Goal: Transaction & Acquisition: Purchase product/service

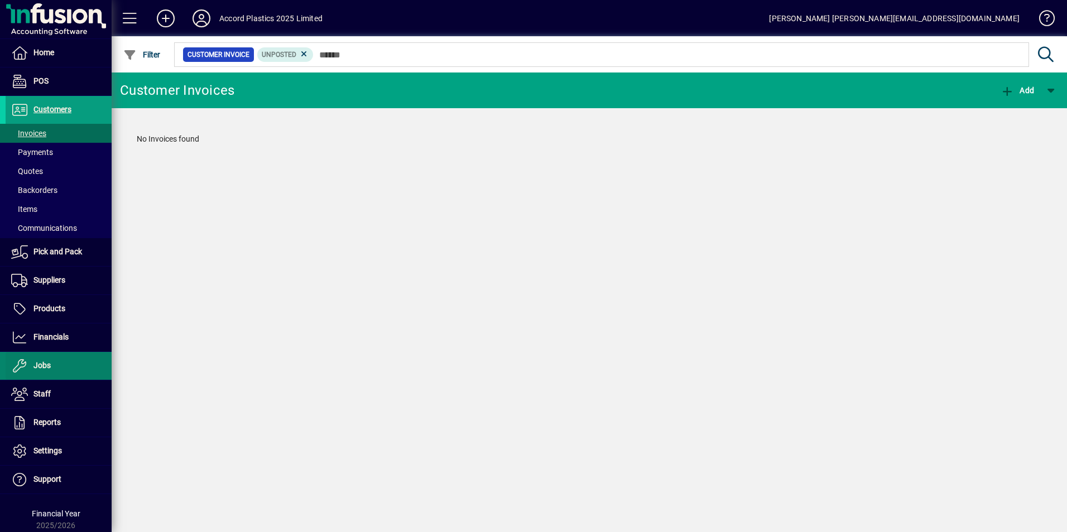
click at [41, 362] on span "Jobs" at bounding box center [41, 365] width 17 height 9
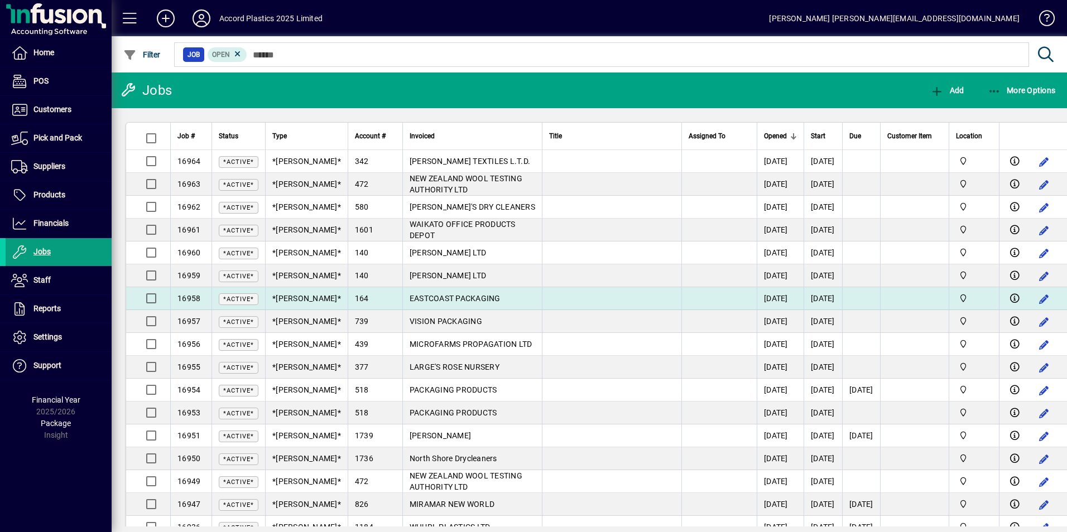
click at [410, 296] on span "EASTCOAST PACKAGING" at bounding box center [455, 298] width 91 height 9
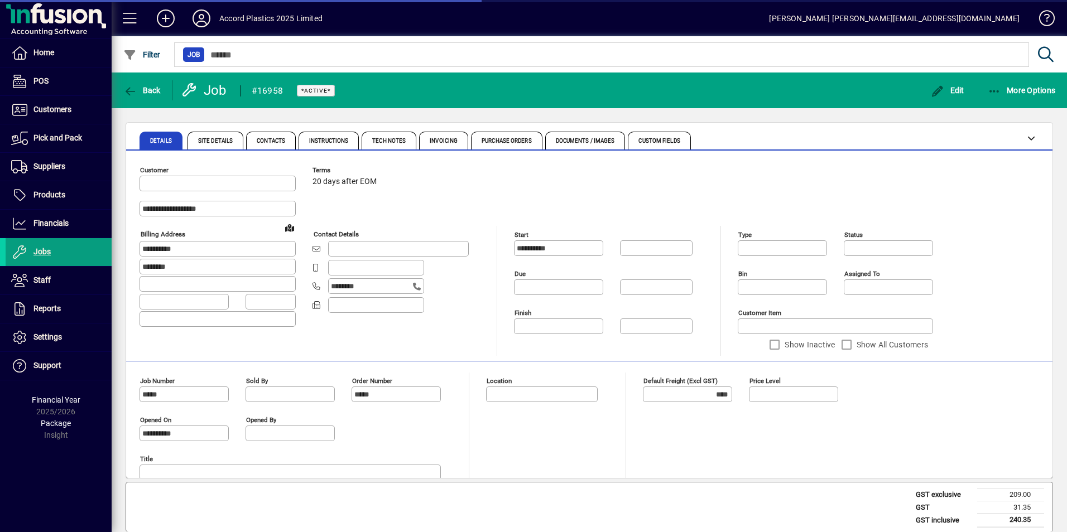
type input "******"
type input "**********"
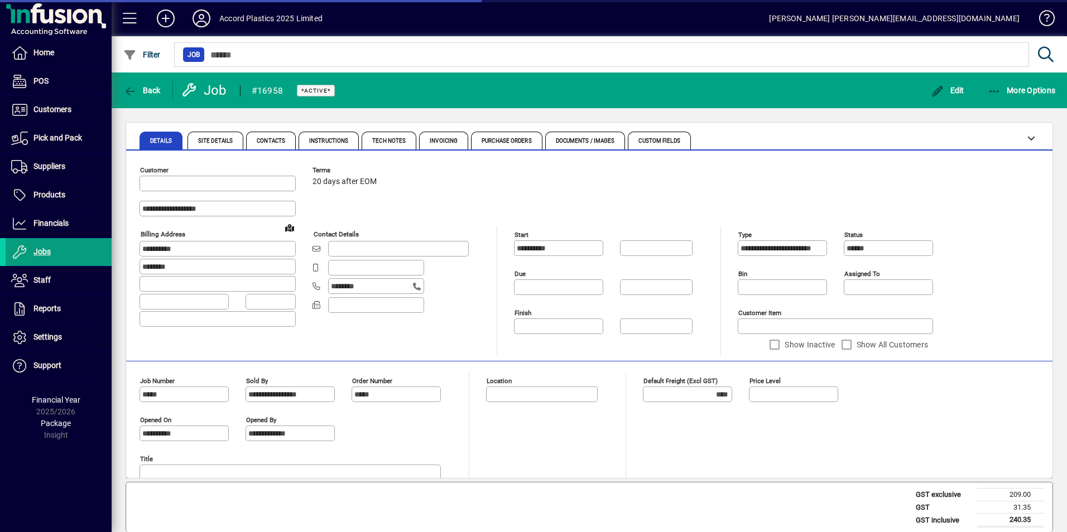
type input "**********"
type input "******"
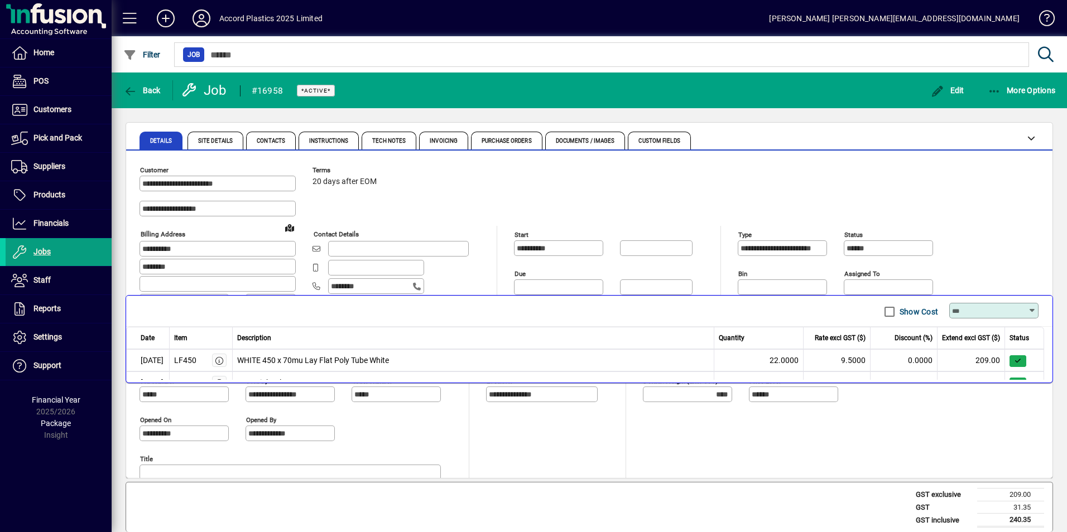
scroll to position [223, 0]
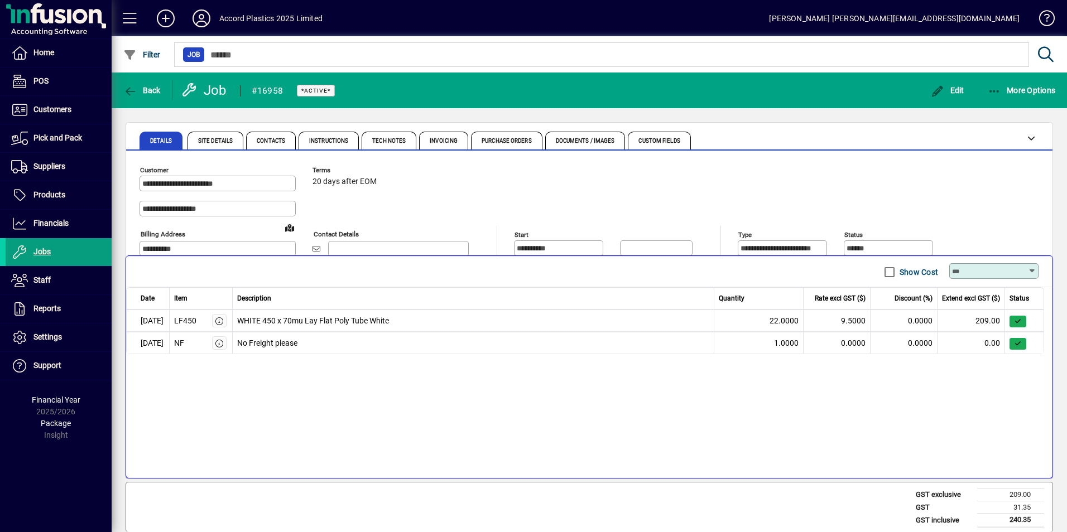
click at [771, 318] on span "22.0000" at bounding box center [783, 321] width 29 height 12
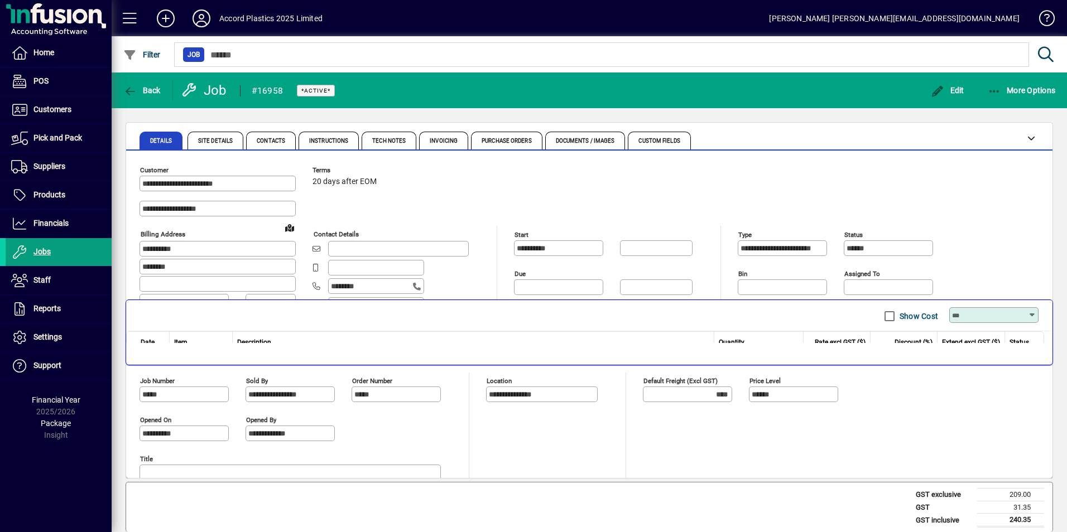
scroll to position [0, 0]
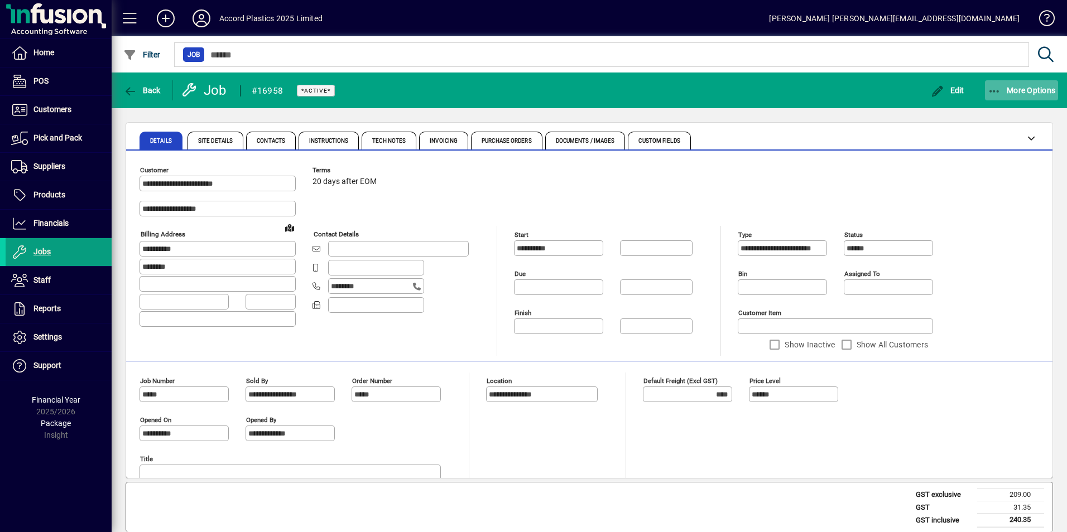
click at [1009, 92] on span "More Options" at bounding box center [1022, 90] width 68 height 9
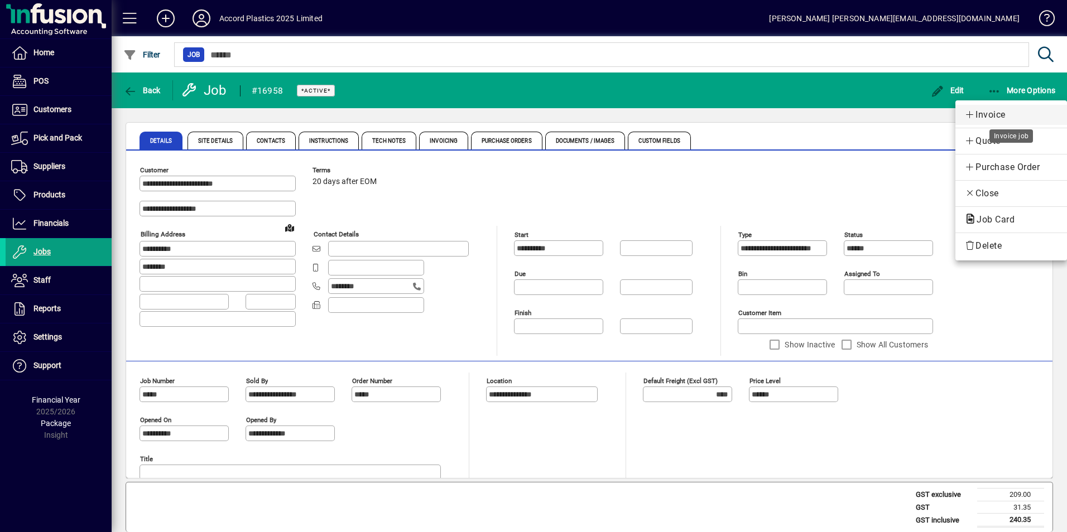
click at [1002, 114] on span "Invoice" at bounding box center [1011, 114] width 94 height 13
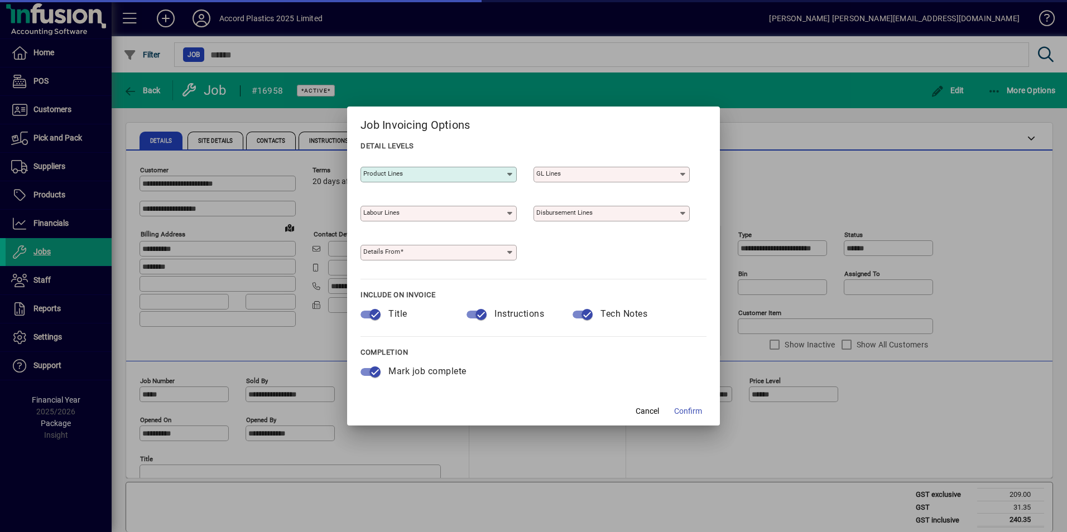
type input "**********"
type input "*******"
type input "**********"
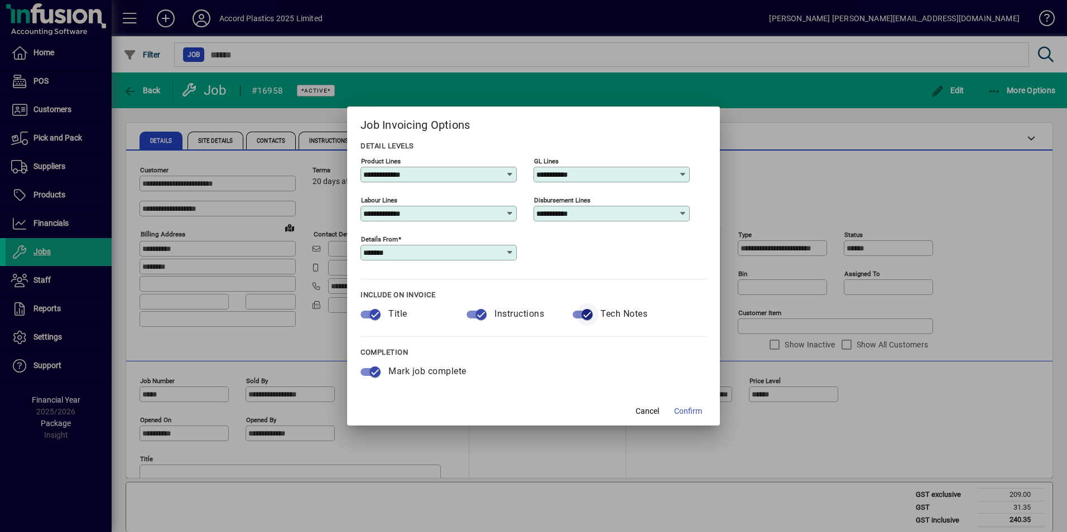
click at [579, 315] on span "button" at bounding box center [587, 315] width 22 height 22
click at [676, 412] on span "Confirm" at bounding box center [688, 412] width 28 height 12
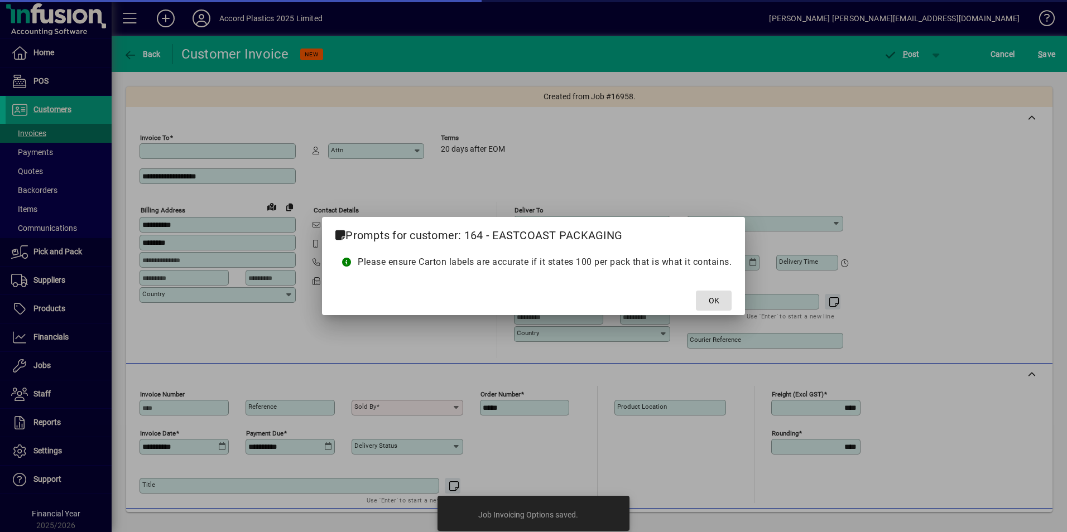
type input "**********"
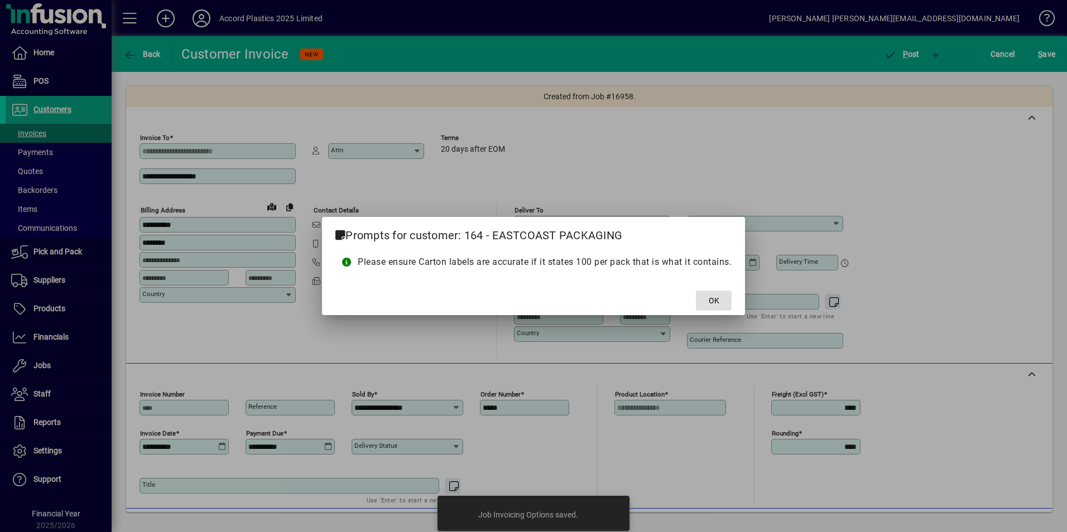
click at [716, 297] on span "OK" at bounding box center [714, 301] width 11 height 12
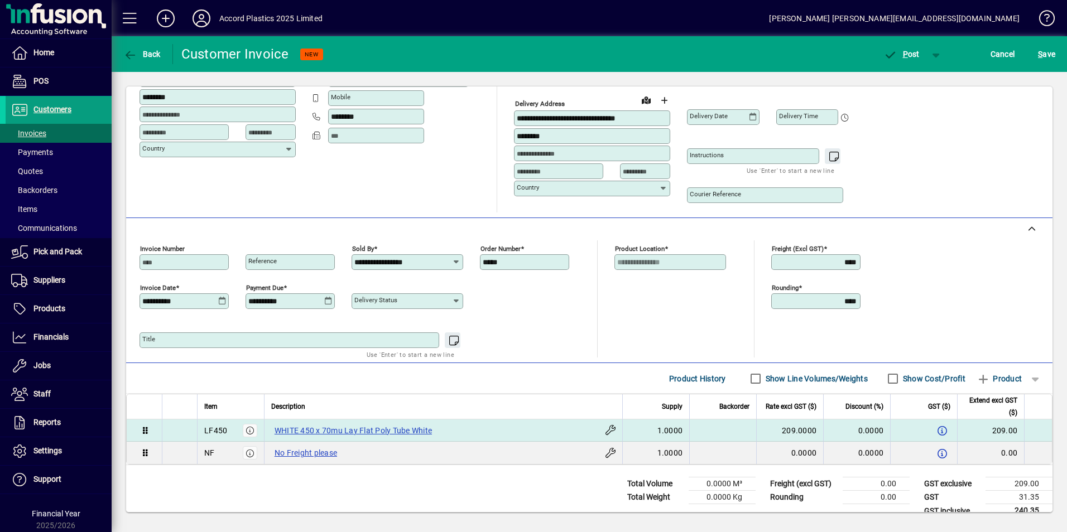
scroll to position [161, 0]
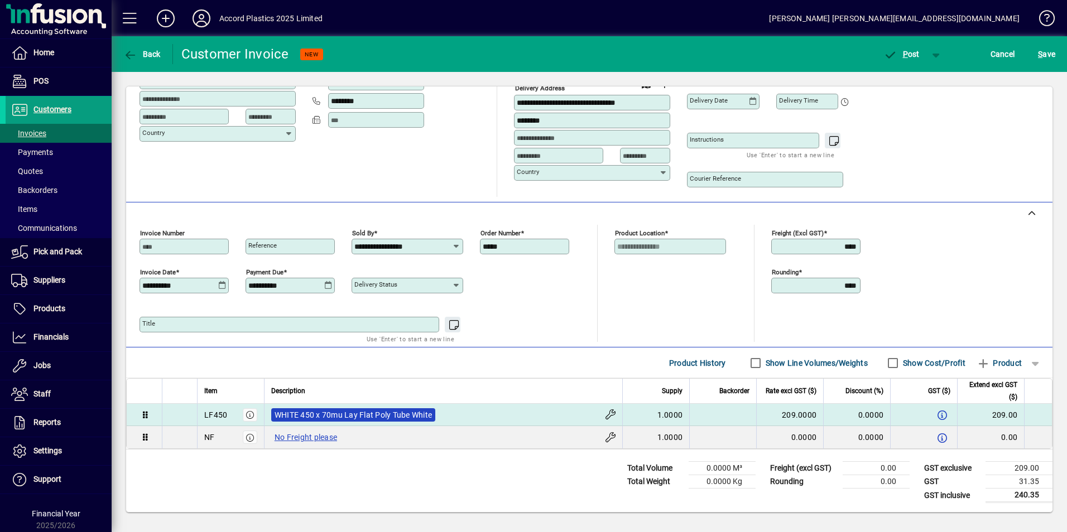
click at [415, 413] on label "WHITE 450 x 70mu Lay Flat Poly Tube White" at bounding box center [353, 414] width 164 height 13
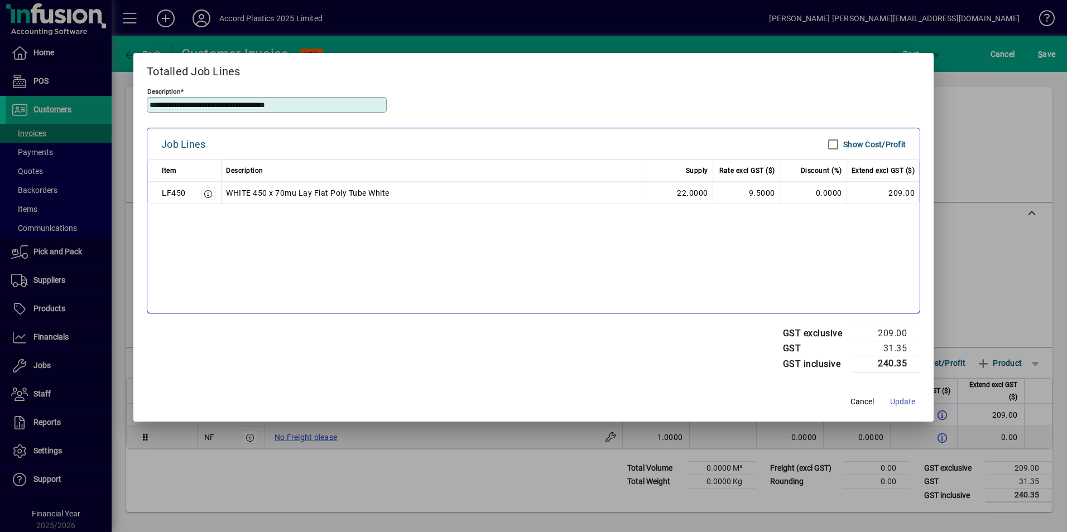
click at [677, 192] on td "22.0000" at bounding box center [679, 193] width 67 height 22
drag, startPoint x: 676, startPoint y: 192, endPoint x: 682, endPoint y: 191, distance: 5.7
click at [682, 191] on td "22.0000" at bounding box center [679, 193] width 67 height 22
drag, startPoint x: 682, startPoint y: 191, endPoint x: 675, endPoint y: 190, distance: 6.7
click at [675, 190] on td "22.0000" at bounding box center [679, 193] width 67 height 22
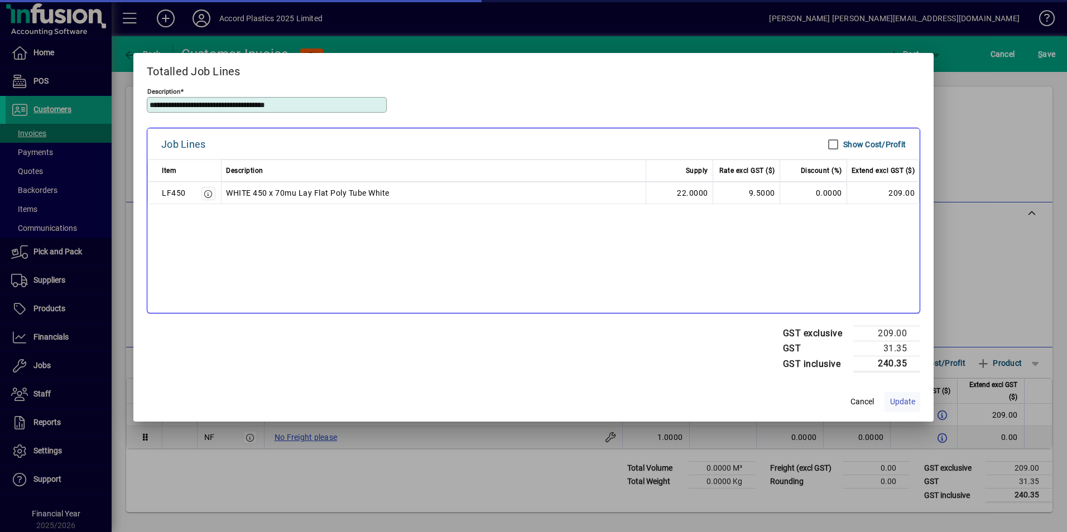
click at [903, 400] on span "Update" at bounding box center [902, 402] width 25 height 12
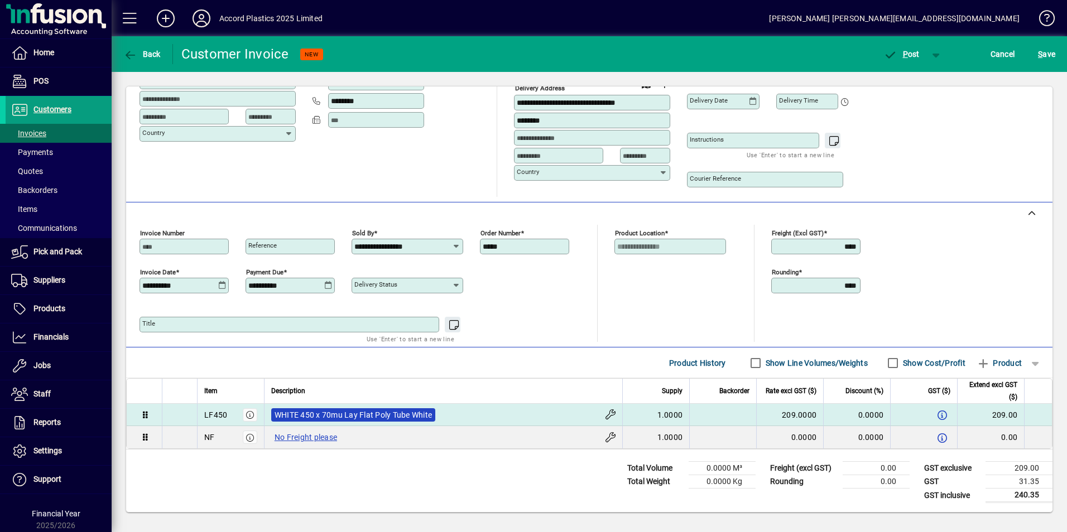
click at [333, 418] on label "WHITE 450 x 70mu Lay Flat Poly Tube White" at bounding box center [353, 414] width 164 height 13
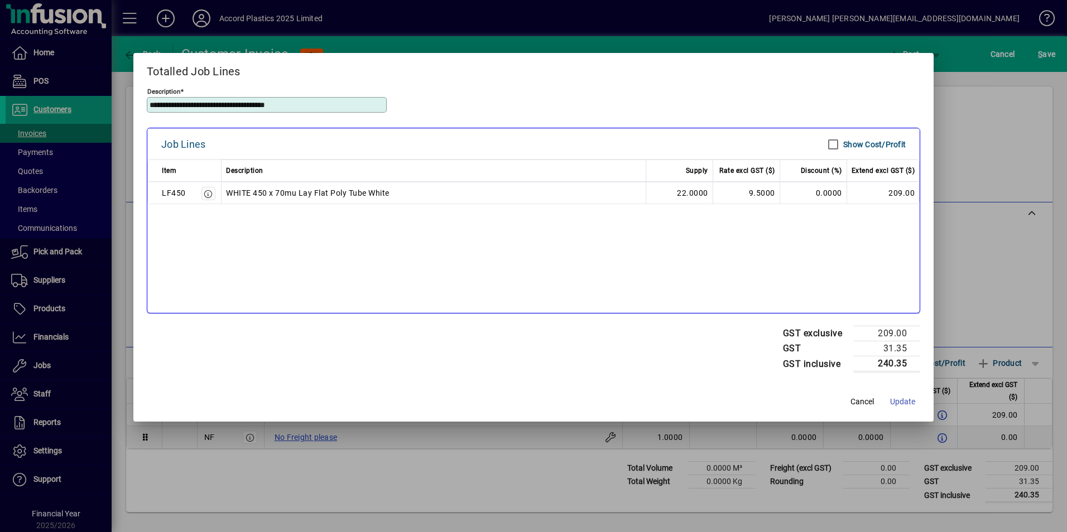
click at [674, 194] on td "22.0000" at bounding box center [679, 193] width 67 height 22
drag, startPoint x: 676, startPoint y: 190, endPoint x: 692, endPoint y: 197, distance: 18.2
click at [692, 197] on td "22.0000" at bounding box center [679, 193] width 67 height 22
drag, startPoint x: 692, startPoint y: 197, endPoint x: 676, endPoint y: 187, distance: 19.5
click at [676, 187] on td "22.0000" at bounding box center [679, 193] width 67 height 22
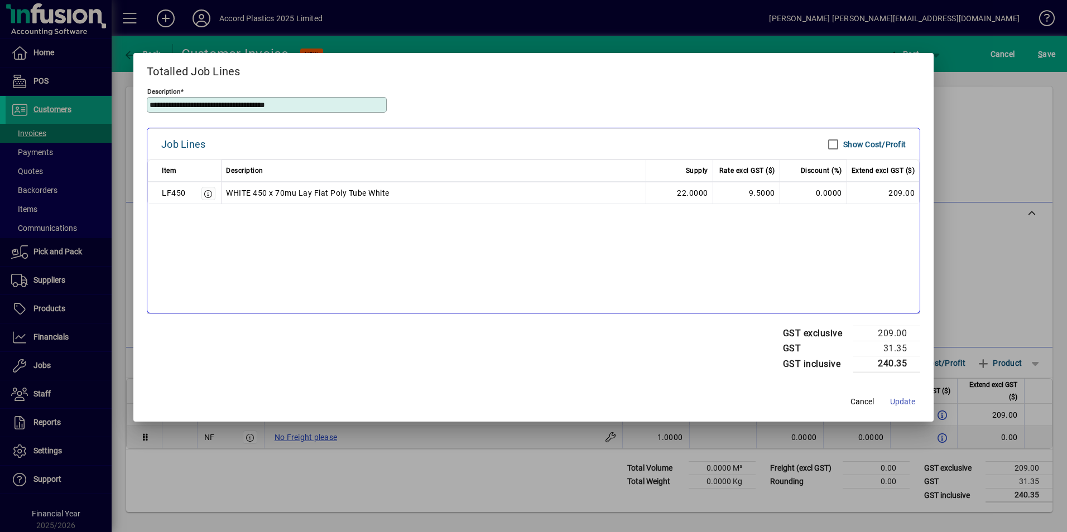
click at [685, 191] on td "22.0000" at bounding box center [679, 193] width 67 height 22
click at [685, 192] on td "22.0000" at bounding box center [679, 193] width 67 height 22
click at [858, 401] on span "Cancel" at bounding box center [861, 402] width 23 height 12
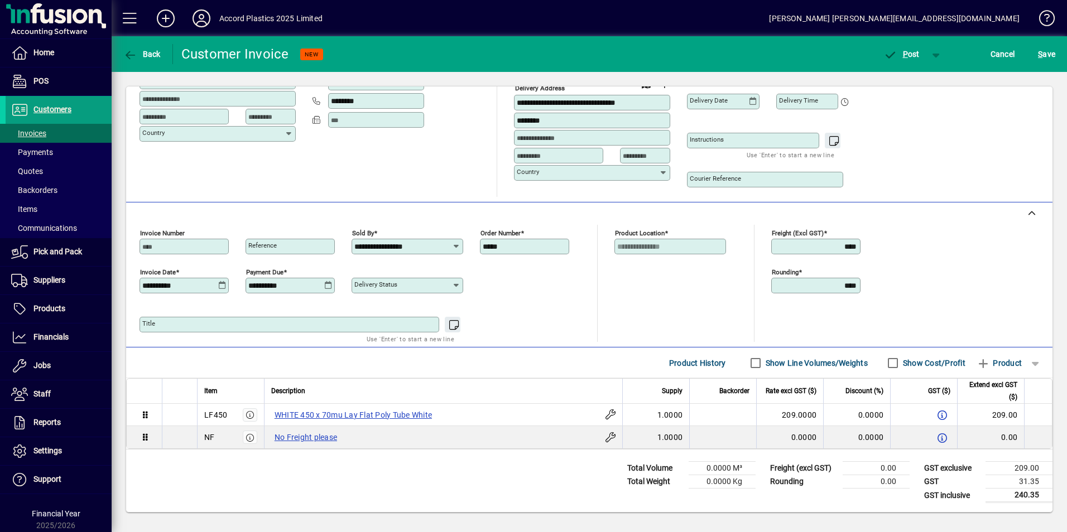
scroll to position [0, 0]
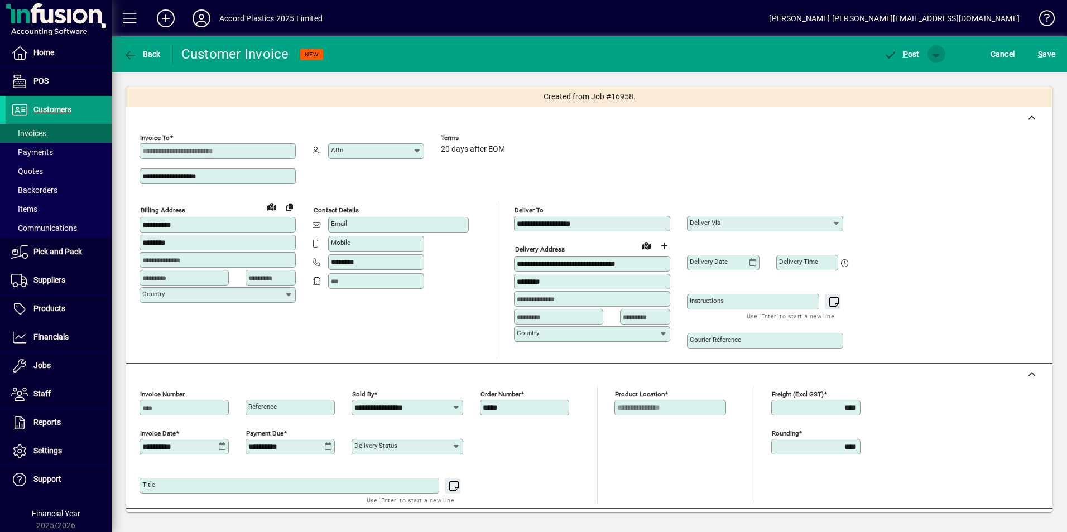
click at [936, 56] on span "button" at bounding box center [936, 54] width 27 height 27
click at [936, 56] on div at bounding box center [533, 266] width 1067 height 532
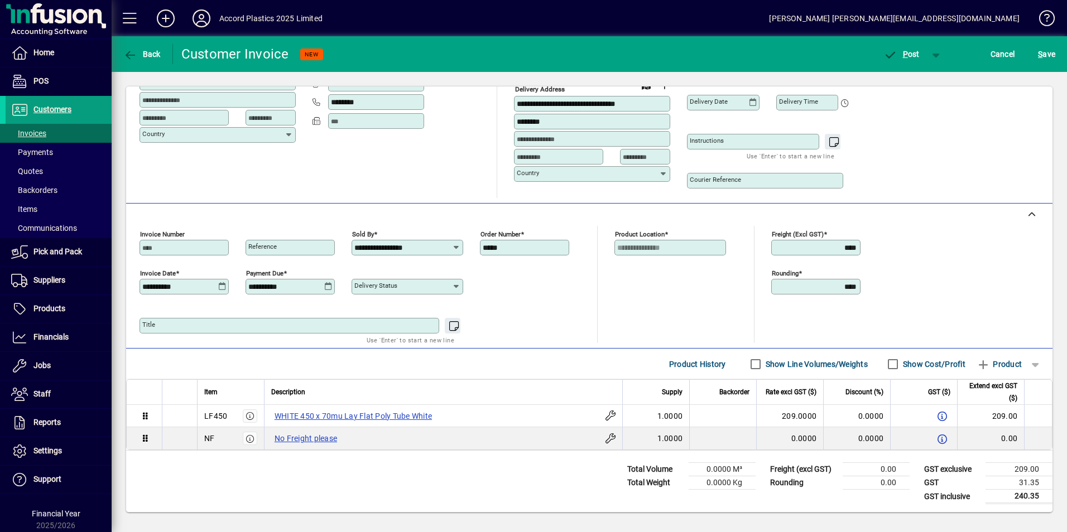
scroll to position [161, 0]
click at [940, 52] on span "button" at bounding box center [936, 54] width 27 height 27
click at [965, 144] on div at bounding box center [533, 266] width 1067 height 532
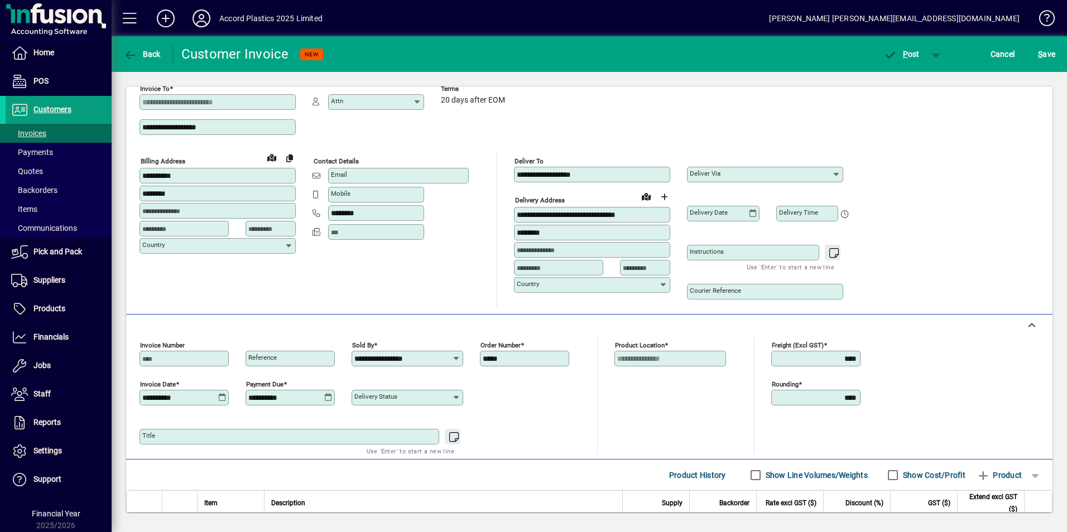
scroll to position [0, 0]
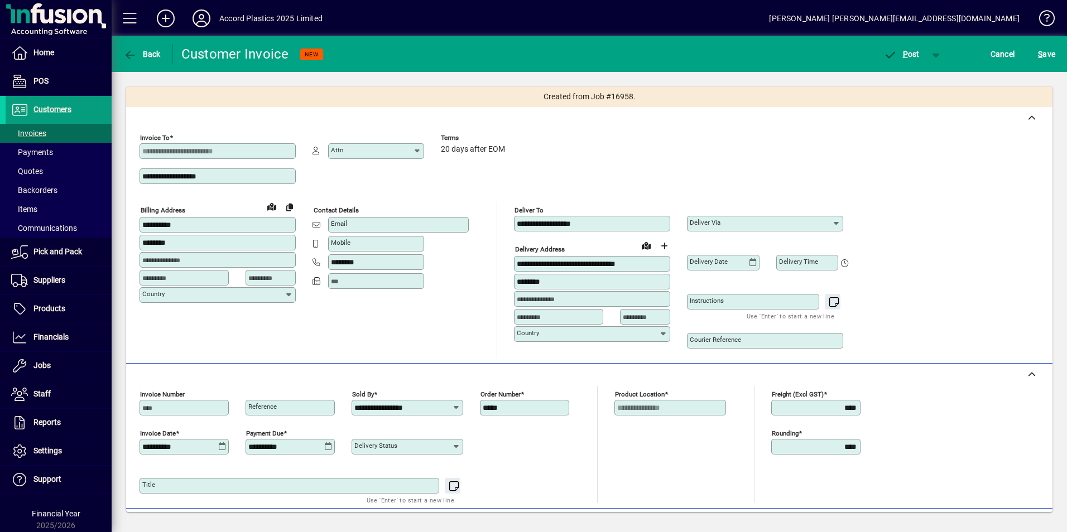
click at [384, 227] on input "Email" at bounding box center [399, 224] width 137 height 9
type input "**********"
click at [1045, 52] on span "S ave" at bounding box center [1046, 54] width 17 height 18
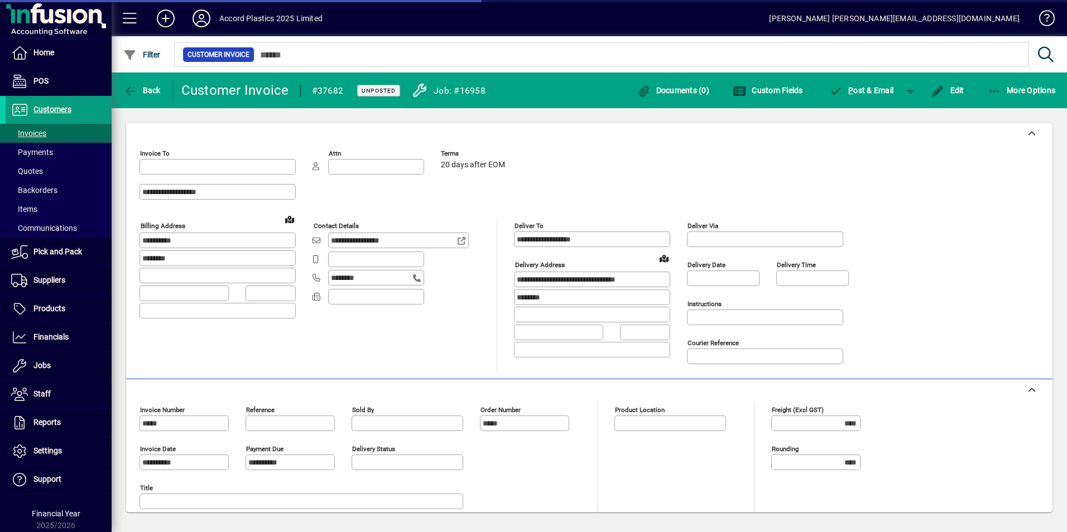
type input "**********"
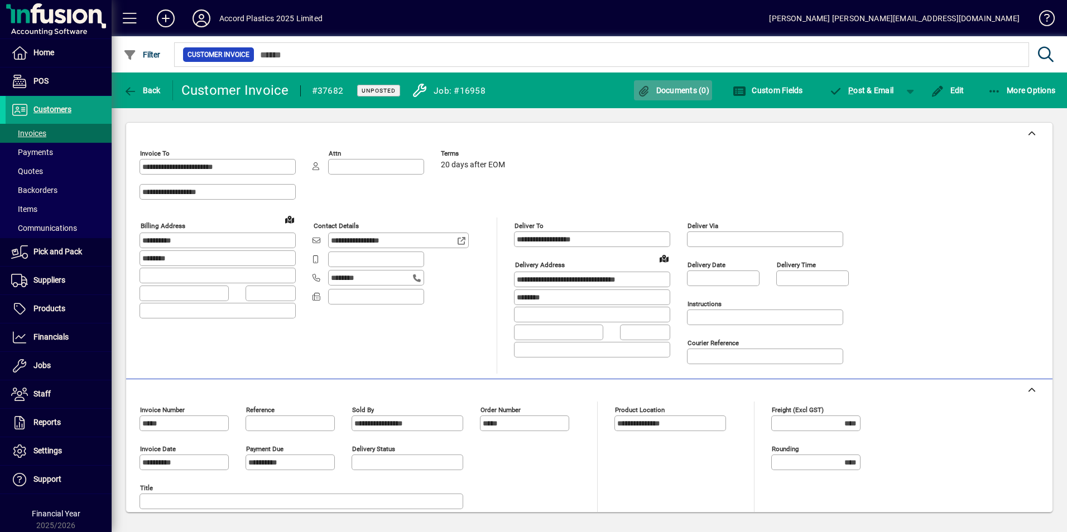
click at [692, 92] on span "Documents (0)" at bounding box center [673, 90] width 73 height 9
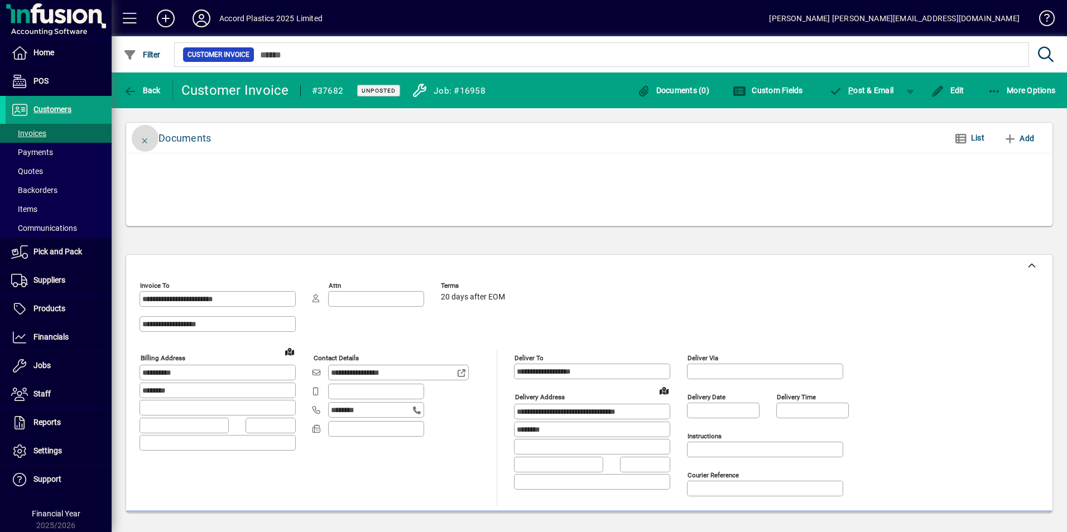
click at [137, 141] on span "button" at bounding box center [145, 138] width 27 height 27
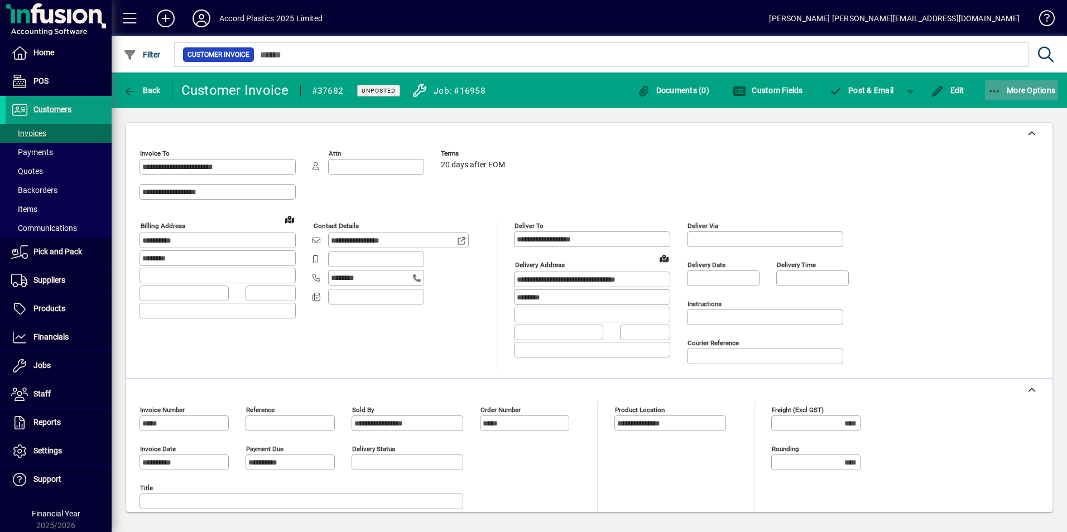
click at [1005, 89] on span "More Options" at bounding box center [1022, 90] width 68 height 9
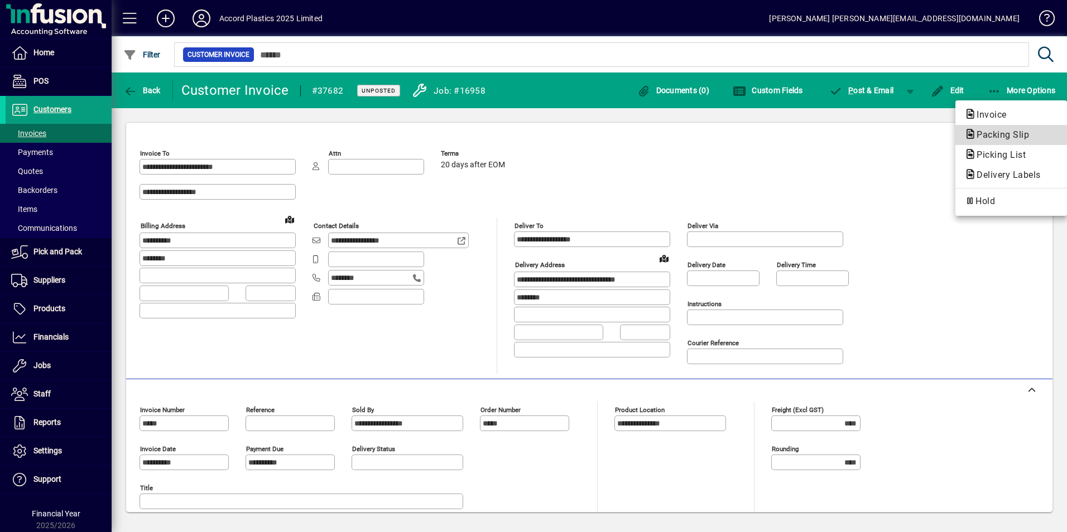
click at [1002, 133] on span "Packing Slip" at bounding box center [999, 134] width 70 height 11
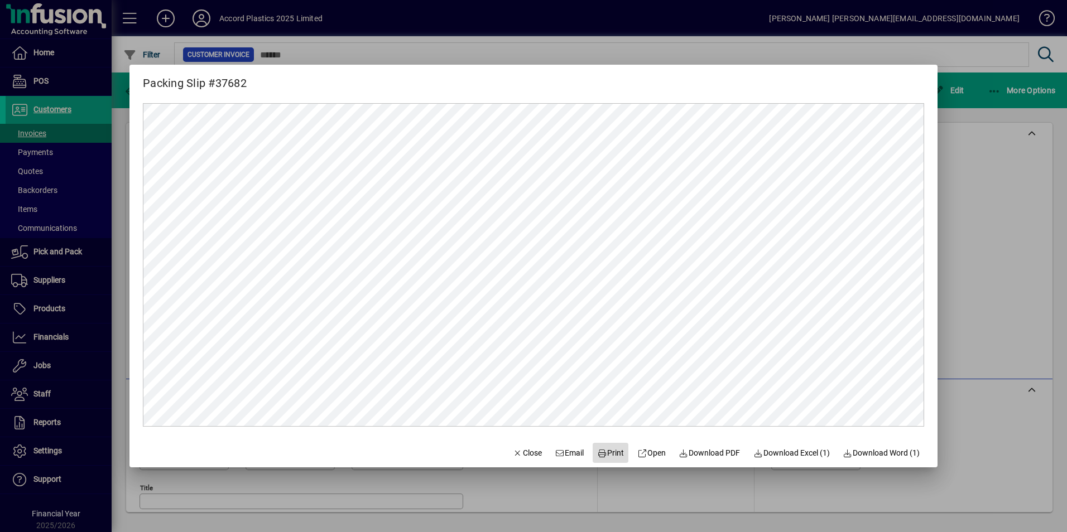
click at [608, 453] on span "Print" at bounding box center [610, 454] width 27 height 12
click at [521, 455] on span "Close" at bounding box center [527, 454] width 29 height 12
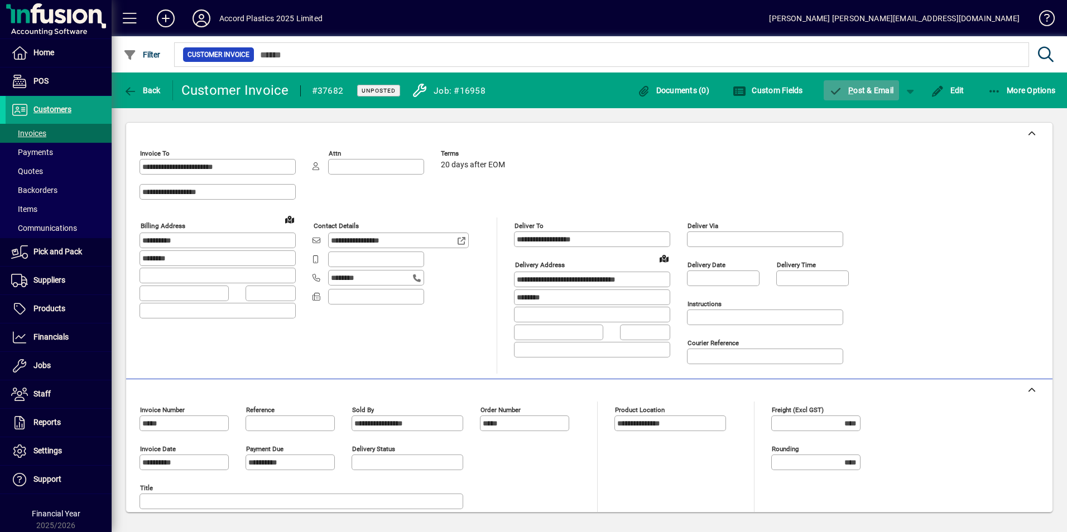
click at [874, 89] on span "P ost & Email" at bounding box center [861, 90] width 65 height 9
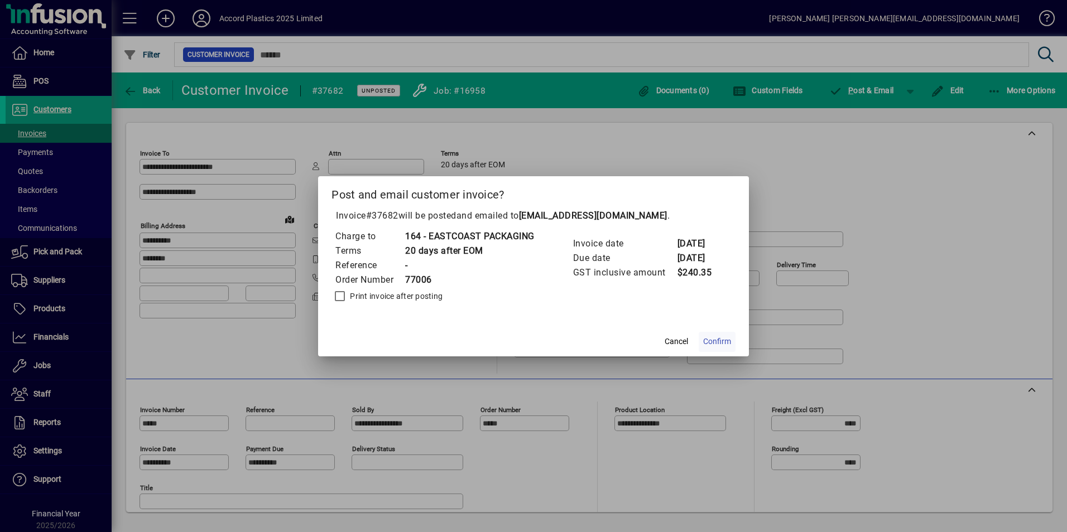
click at [715, 341] on span "Confirm" at bounding box center [717, 342] width 28 height 12
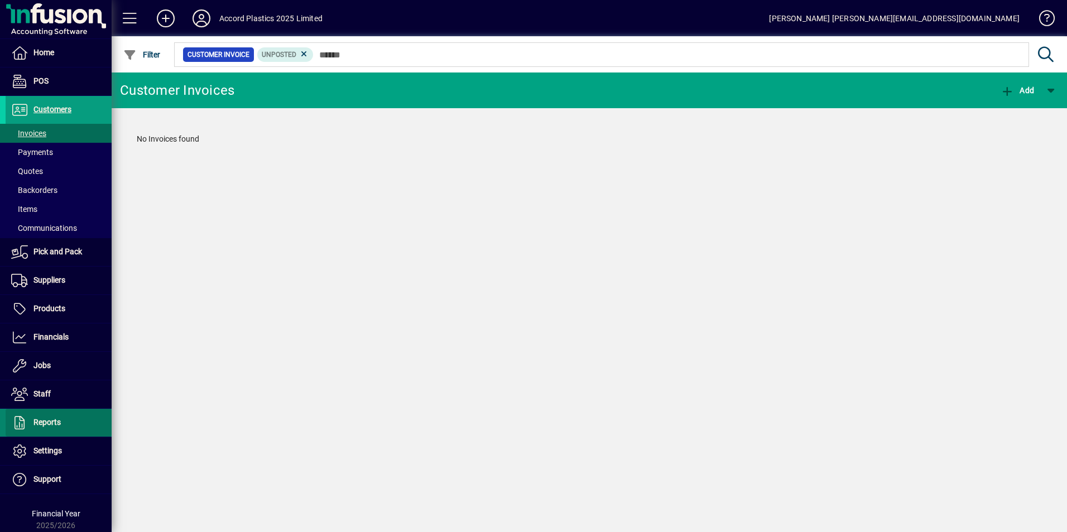
click at [61, 416] on span at bounding box center [59, 423] width 106 height 27
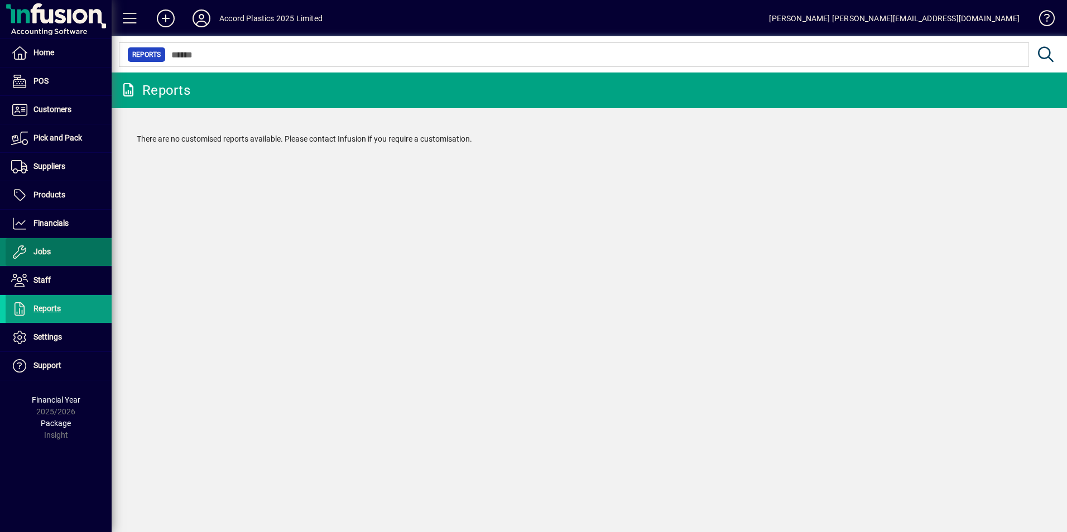
click at [52, 249] on span at bounding box center [59, 252] width 106 height 27
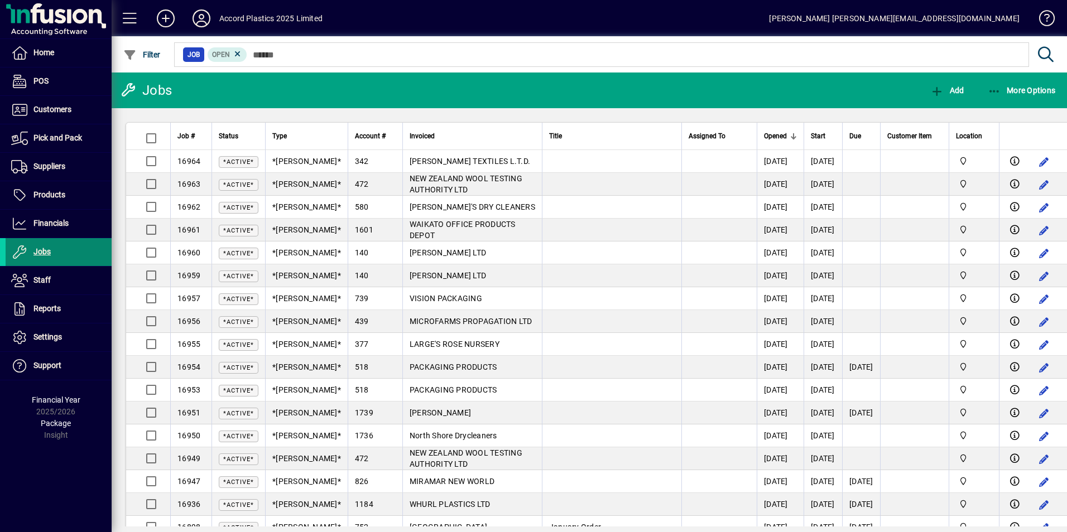
click at [44, 249] on span "Jobs" at bounding box center [41, 251] width 17 height 9
click at [158, 54] on span "Filter" at bounding box center [141, 54] width 37 height 9
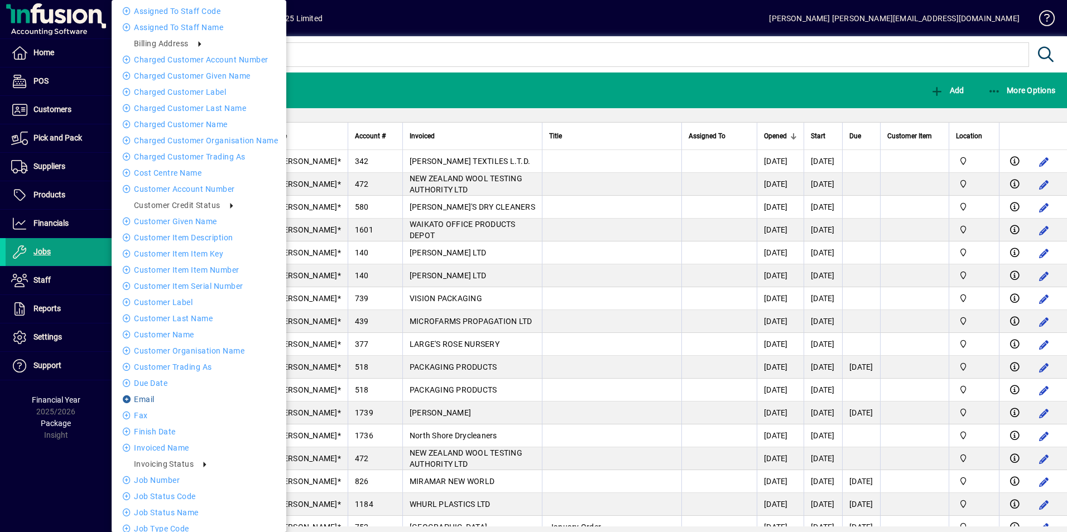
click at [148, 400] on li "Email" at bounding box center [199, 399] width 175 height 13
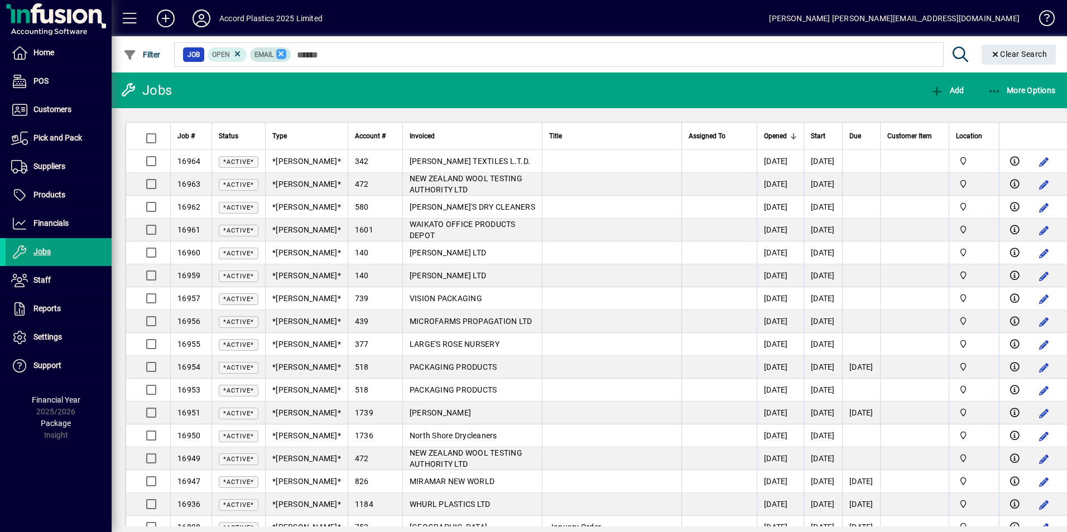
click at [281, 53] on icon at bounding box center [281, 54] width 10 height 10
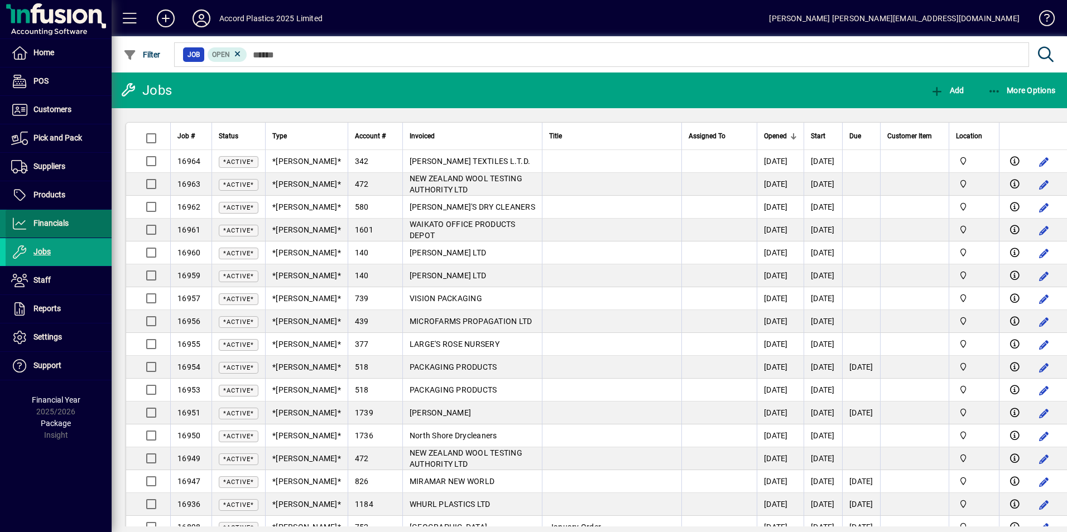
click at [50, 224] on span "Financials" at bounding box center [50, 223] width 35 height 9
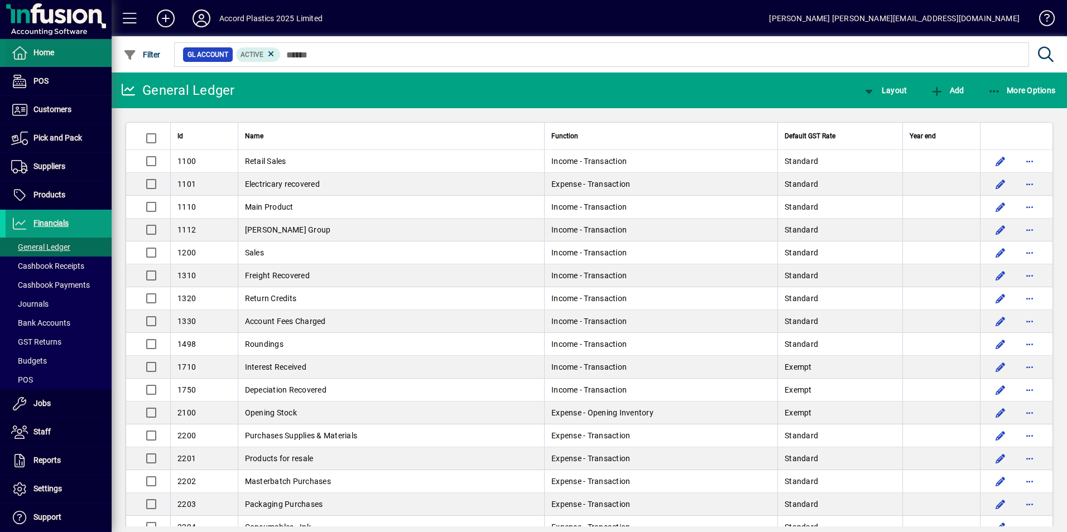
click at [47, 52] on span "Home" at bounding box center [43, 52] width 21 height 9
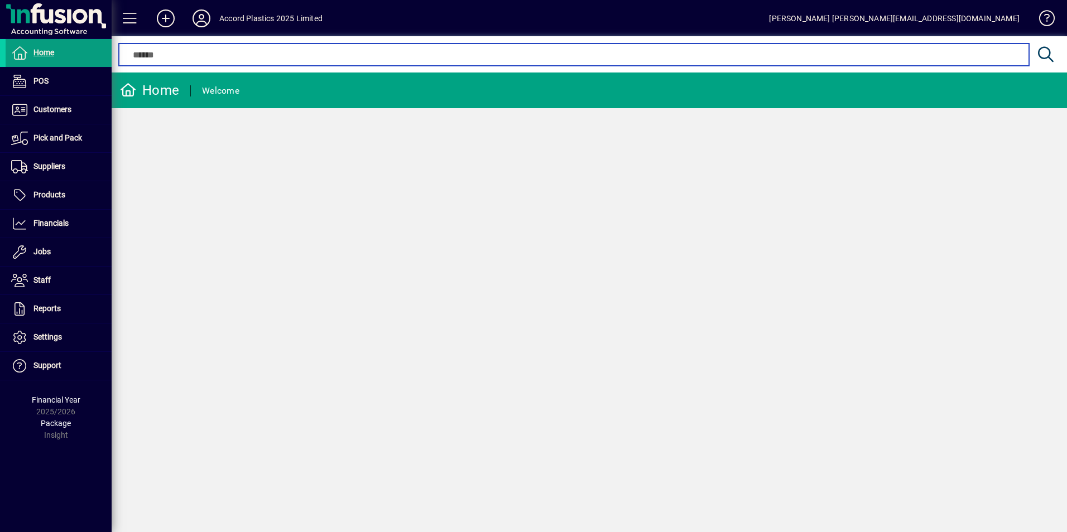
click at [173, 55] on input "text" at bounding box center [573, 54] width 893 height 13
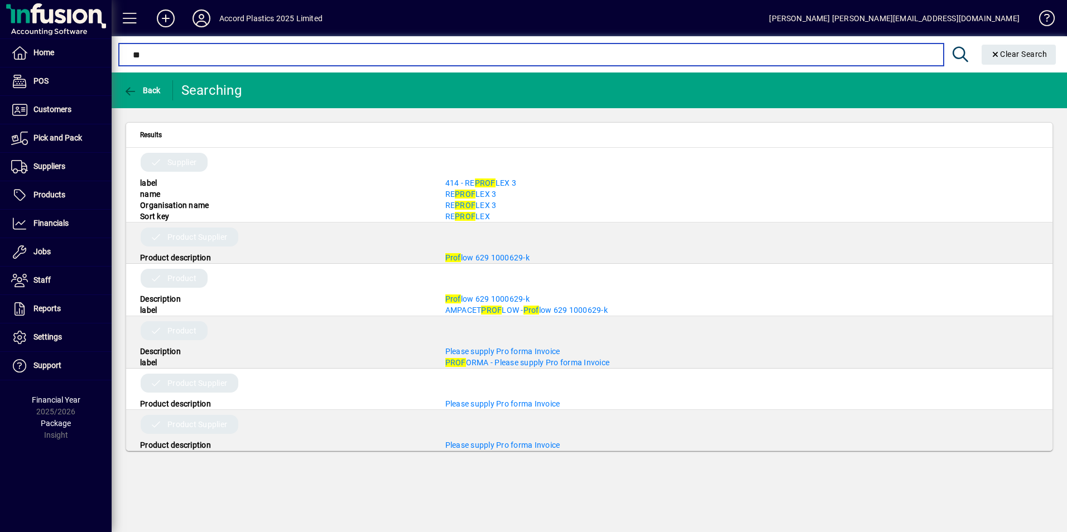
type input "*"
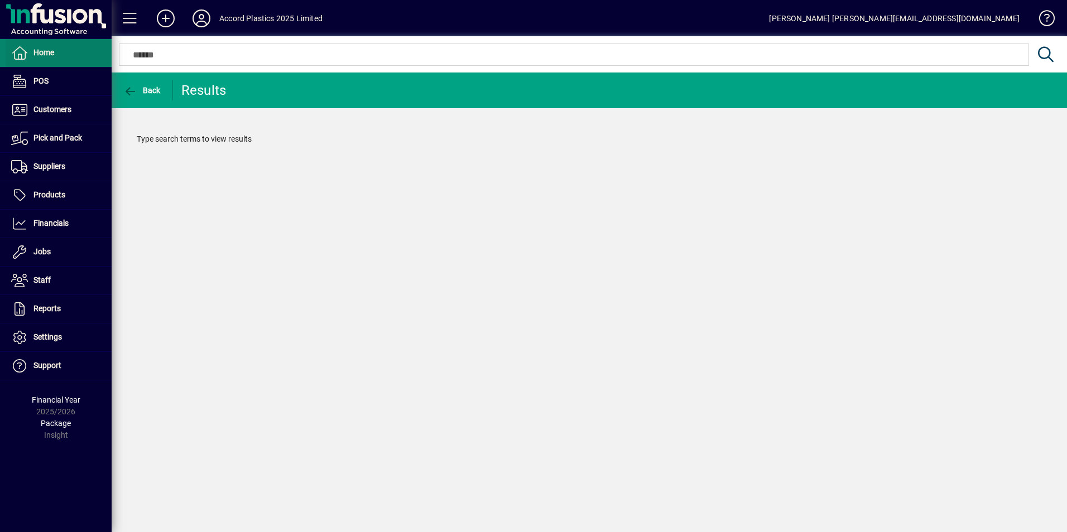
click at [56, 54] on span at bounding box center [59, 53] width 106 height 27
click at [162, 18] on icon at bounding box center [166, 18] width 22 height 18
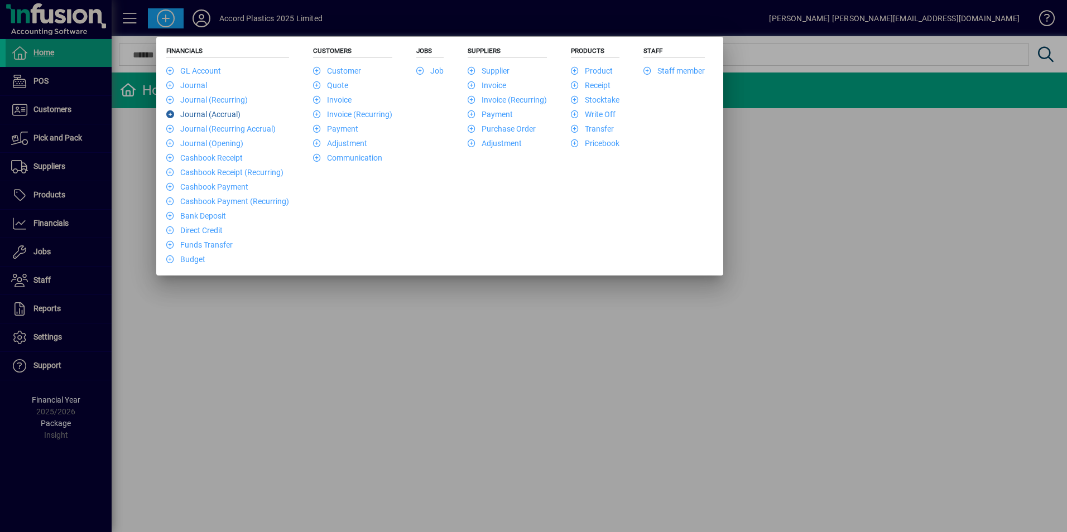
click at [197, 112] on link "Journal (Accrual)" at bounding box center [203, 114] width 74 height 9
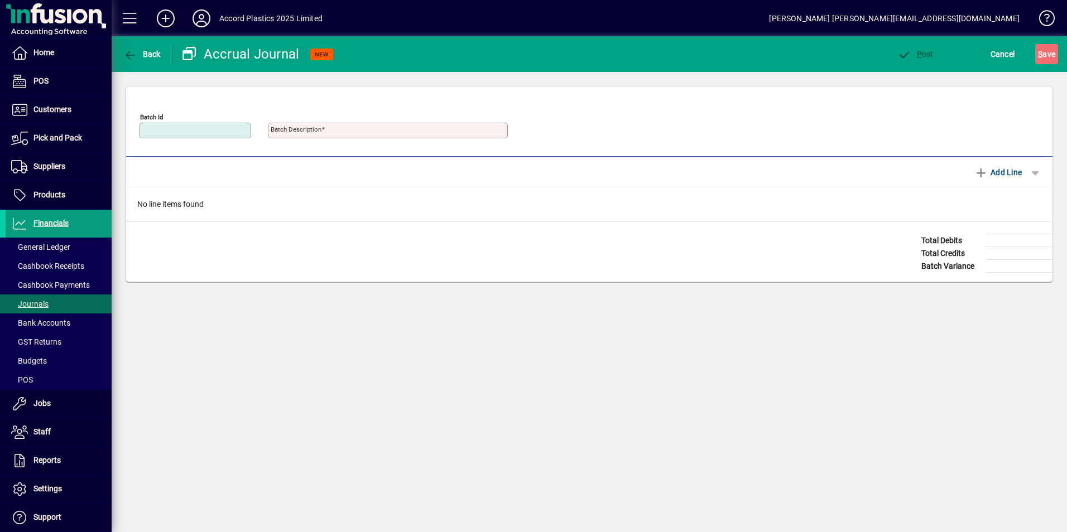
click at [164, 19] on icon at bounding box center [166, 18] width 22 height 18
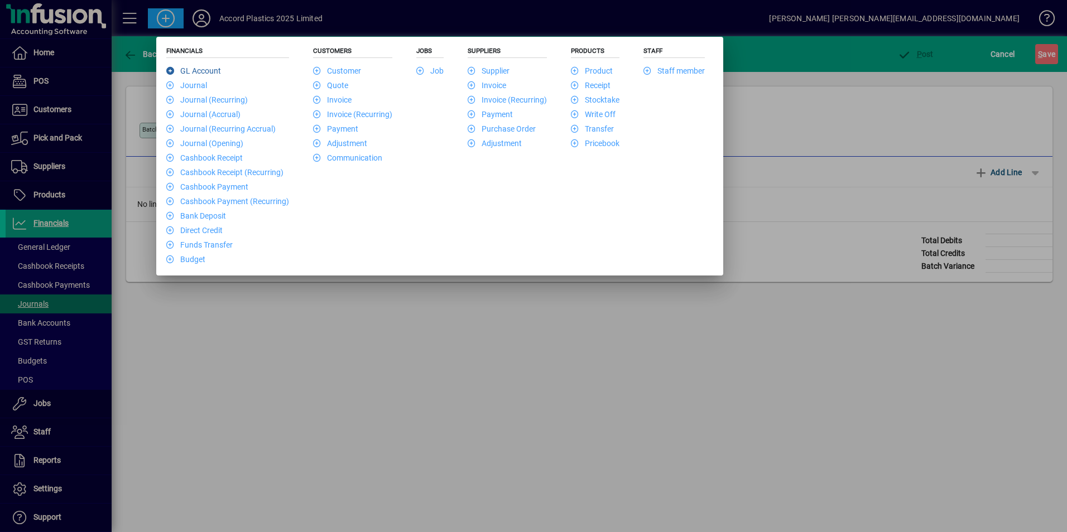
click at [209, 70] on link "GL Account" at bounding box center [193, 70] width 55 height 9
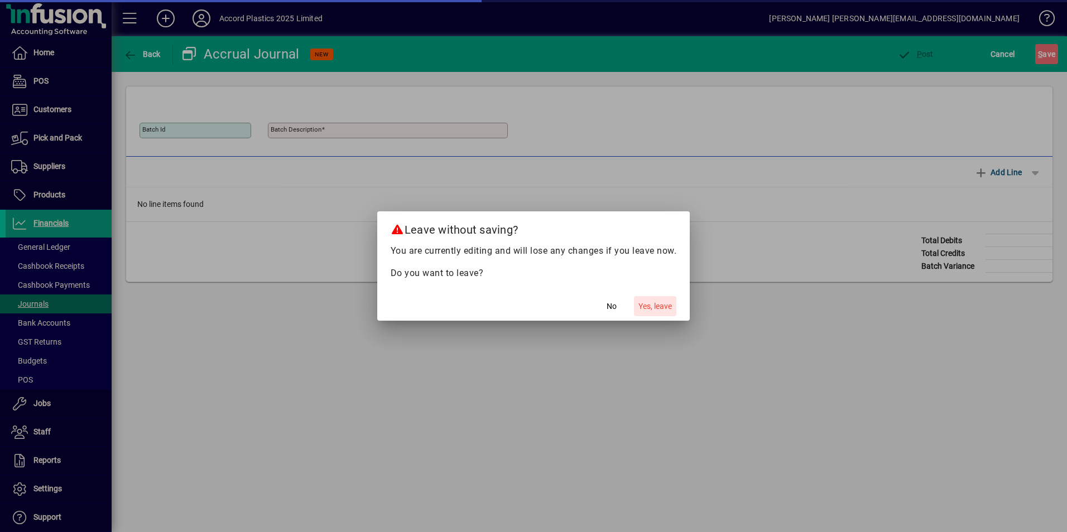
click at [661, 307] on span "Yes, leave" at bounding box center [654, 307] width 33 height 12
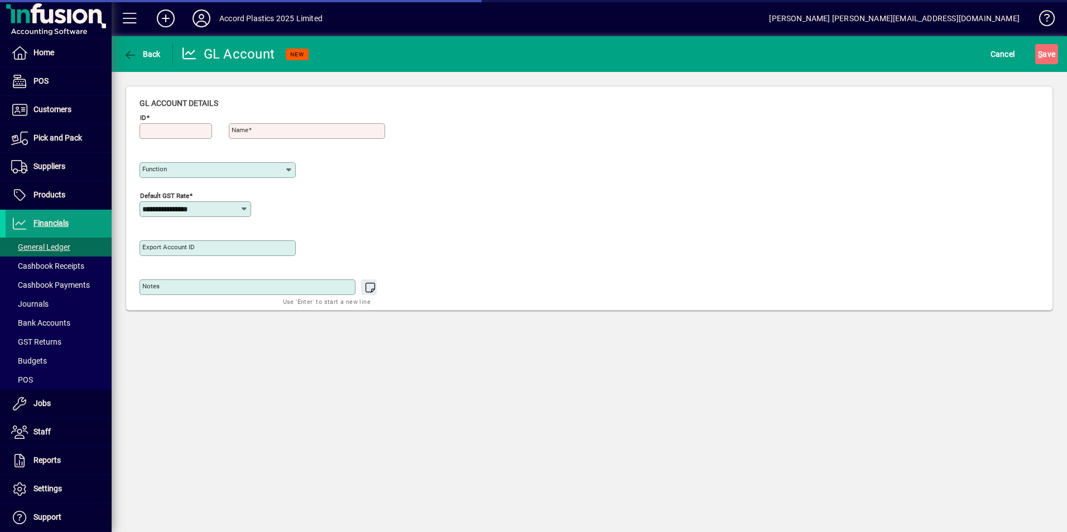
type input "**********"
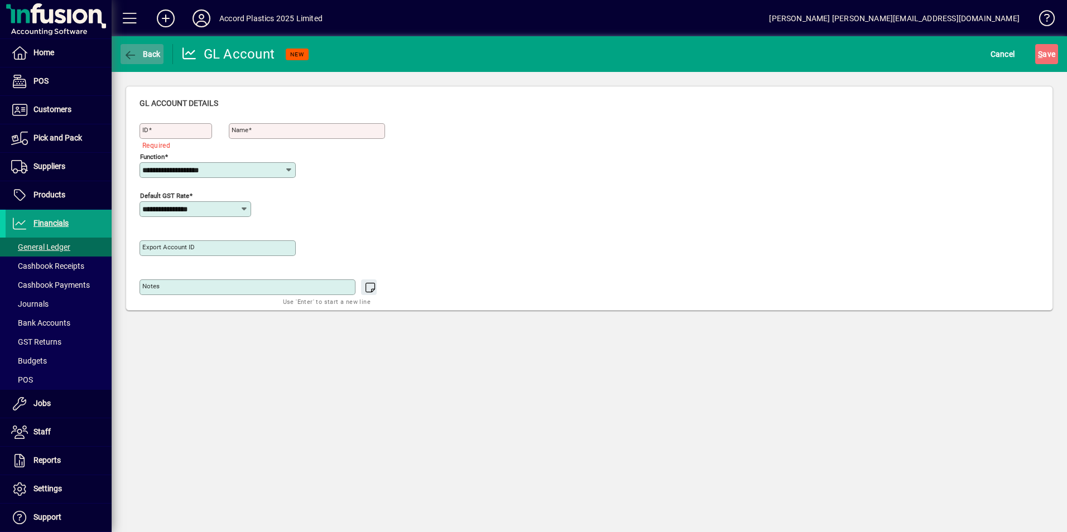
click at [153, 51] on span "Back" at bounding box center [141, 54] width 37 height 9
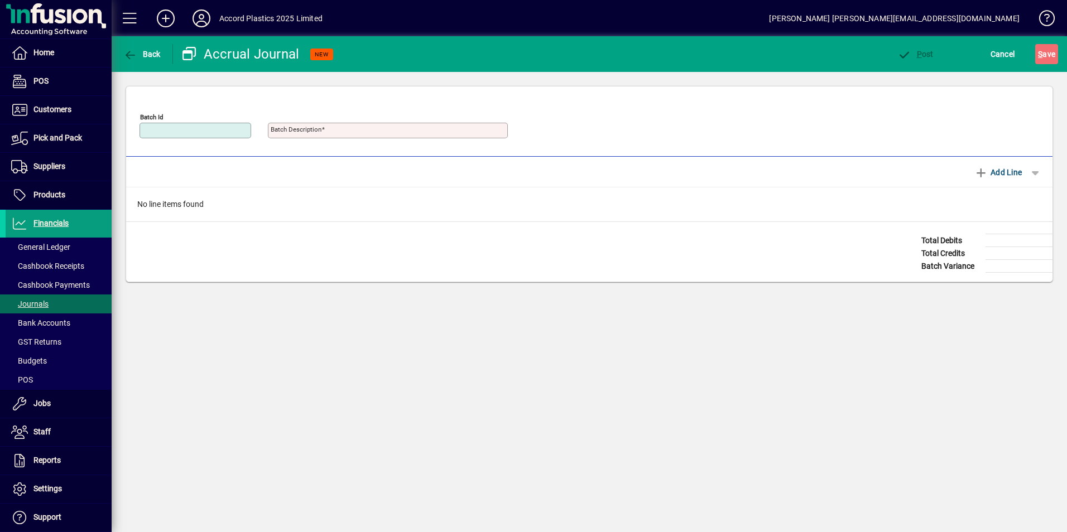
click at [153, 51] on span "Back" at bounding box center [141, 54] width 37 height 9
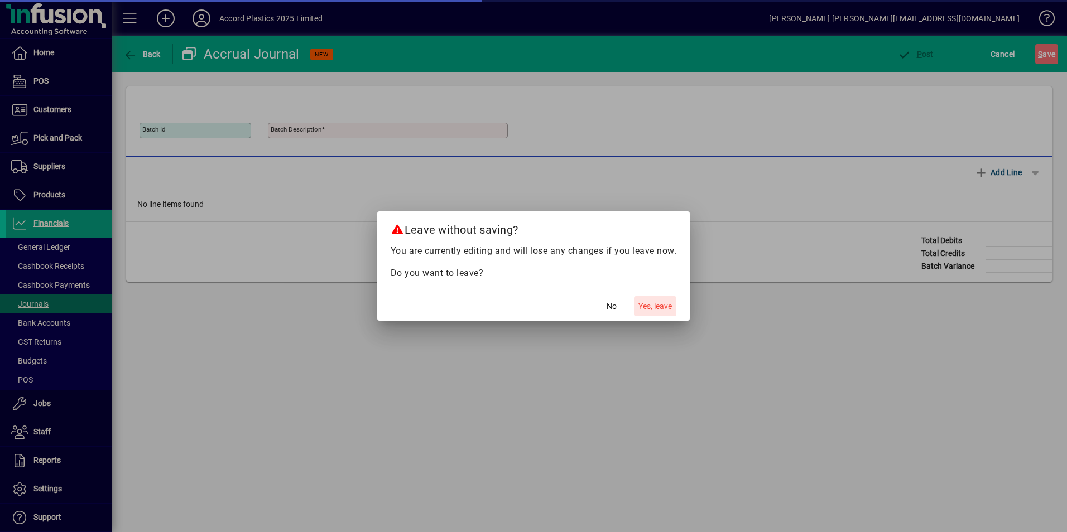
click at [649, 310] on span "Yes, leave" at bounding box center [654, 307] width 33 height 12
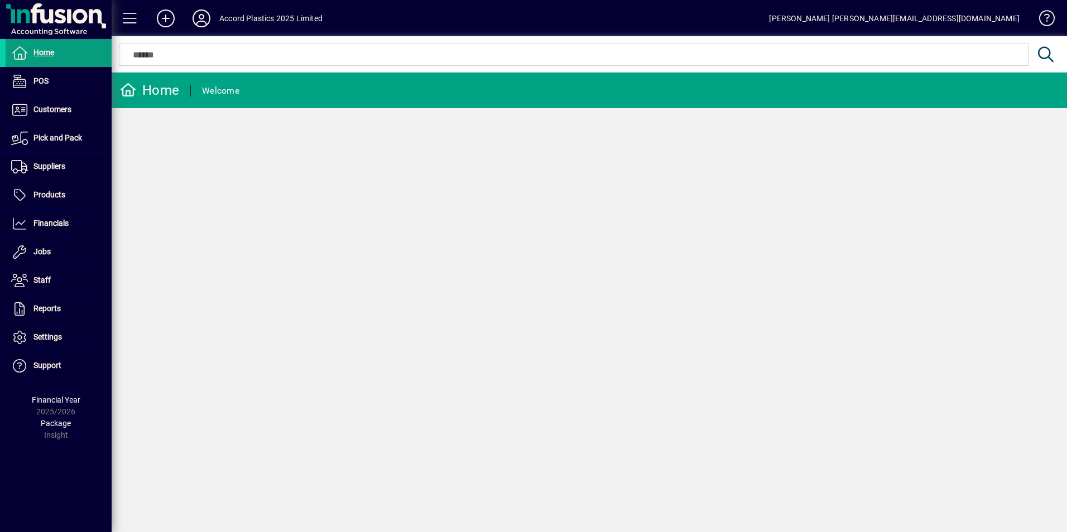
click at [160, 85] on div "Home" at bounding box center [149, 90] width 59 height 18
click at [50, 261] on span at bounding box center [59, 252] width 106 height 27
